Goal: Transaction & Acquisition: Purchase product/service

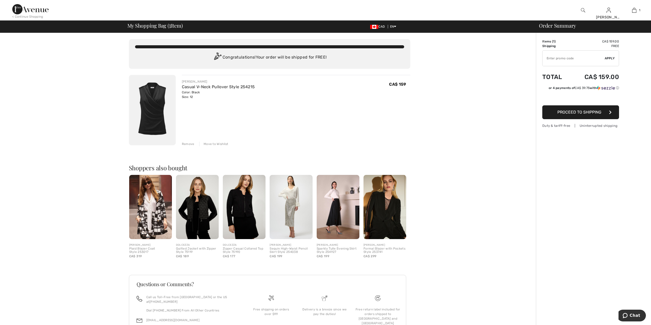
click at [582, 111] on span "Proceed to Shipping" at bounding box center [579, 112] width 44 height 5
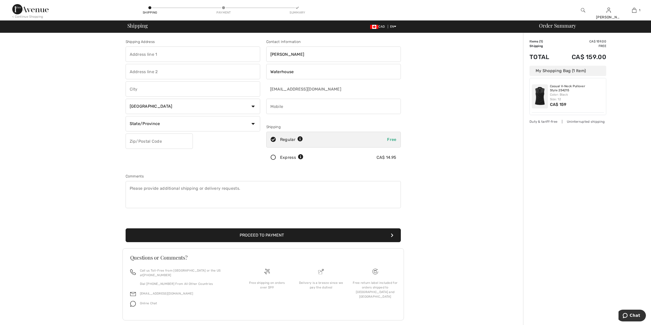
click at [156, 55] on input "text" at bounding box center [193, 54] width 134 height 15
type input "5900"
type input "av Armstrong Unit 500"
type input "Cote Saint Luc"
select select "QC"
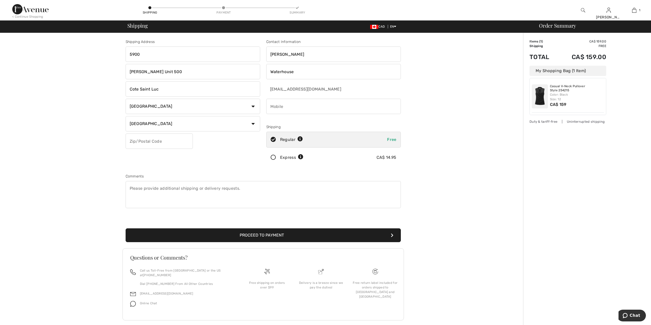
type input "H4W 2Z5"
type input "5142469646"
type input "H4W2Z5"
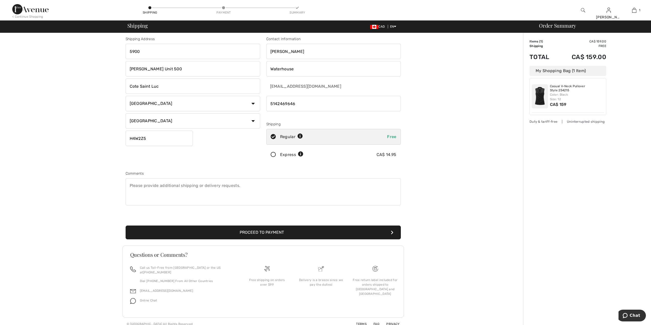
scroll to position [4, 0]
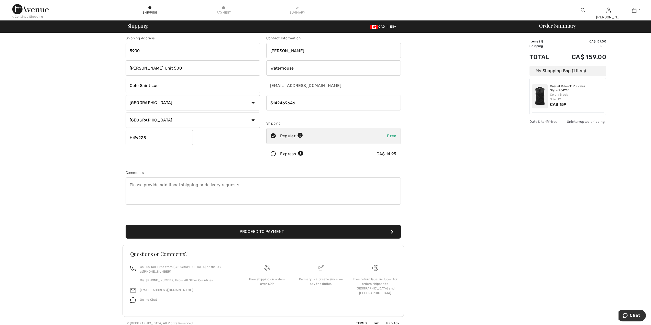
click at [267, 229] on button "Proceed to Payment" at bounding box center [263, 232] width 275 height 14
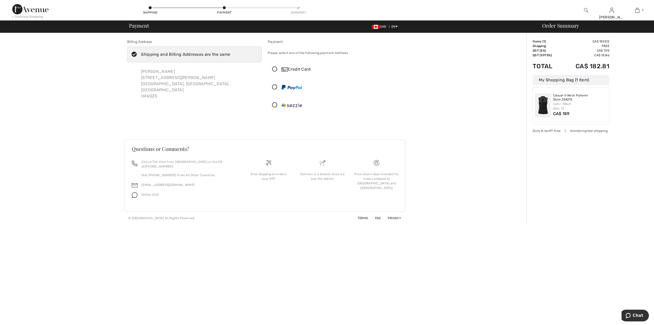
click at [276, 69] on icon at bounding box center [275, 69] width 14 height 5
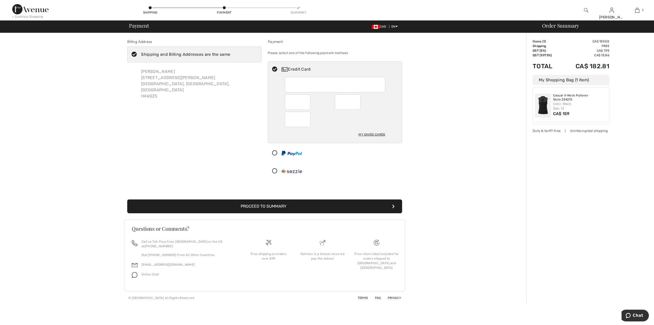
click at [265, 204] on button "Proceed to Summary" at bounding box center [264, 206] width 275 height 14
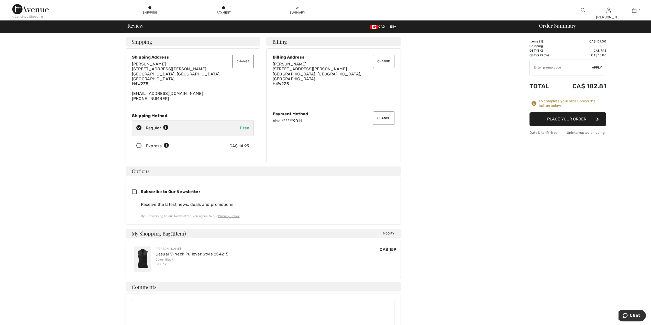
click at [570, 117] on button "Place Your Order" at bounding box center [567, 119] width 77 height 14
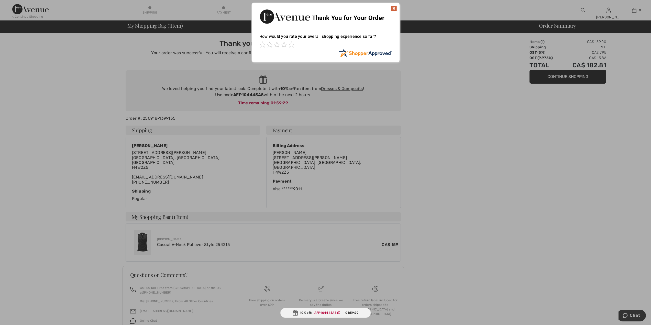
click at [394, 7] on img at bounding box center [394, 8] width 6 height 6
